Goal: Navigation & Orientation: Find specific page/section

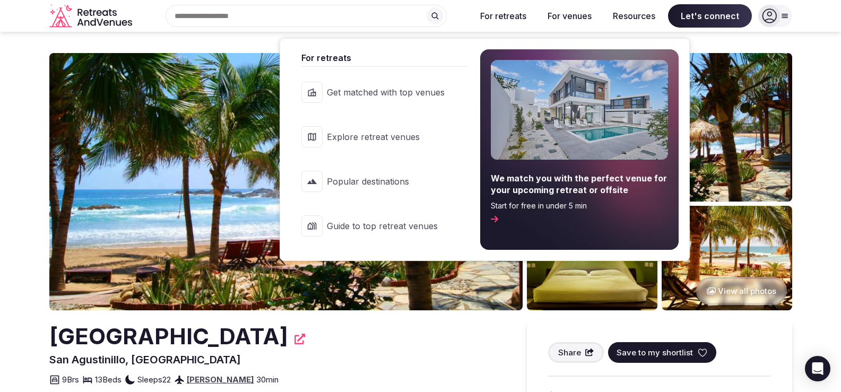
click at [432, 179] on span "Popular destinations" at bounding box center [386, 182] width 118 height 12
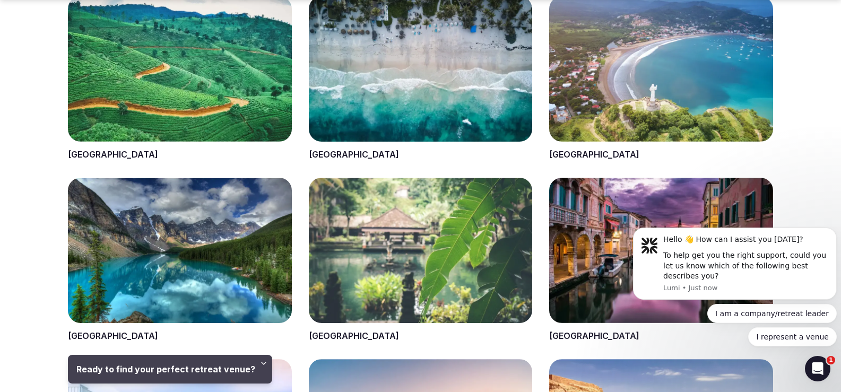
click at [431, 77] on span at bounding box center [421, 78] width 224 height 165
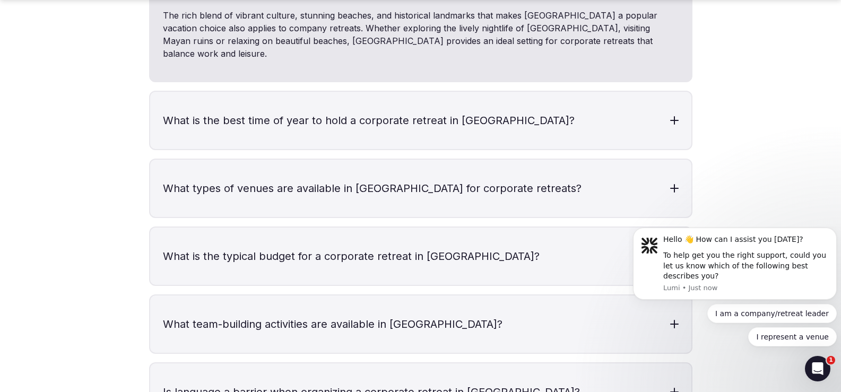
scroll to position [2567, 0]
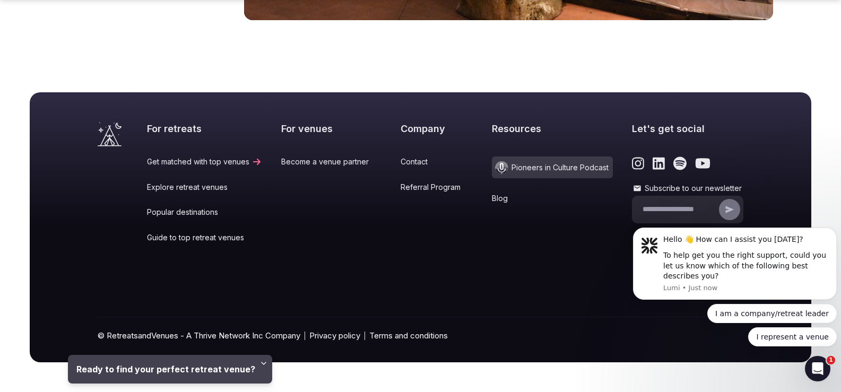
scroll to position [659, 0]
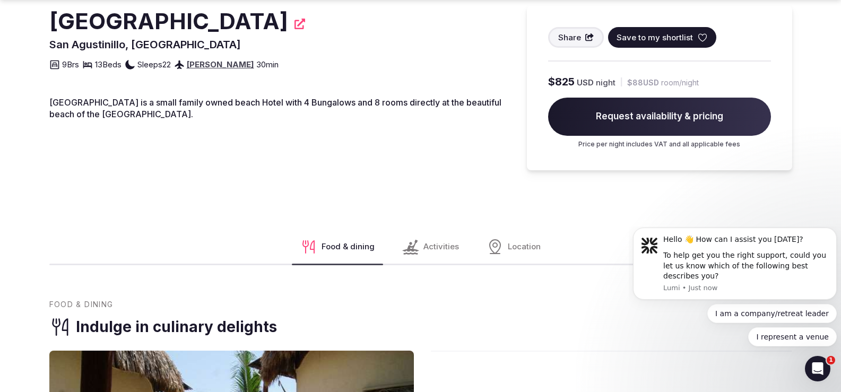
scroll to position [321, 0]
